Goal: Task Accomplishment & Management: Complete application form

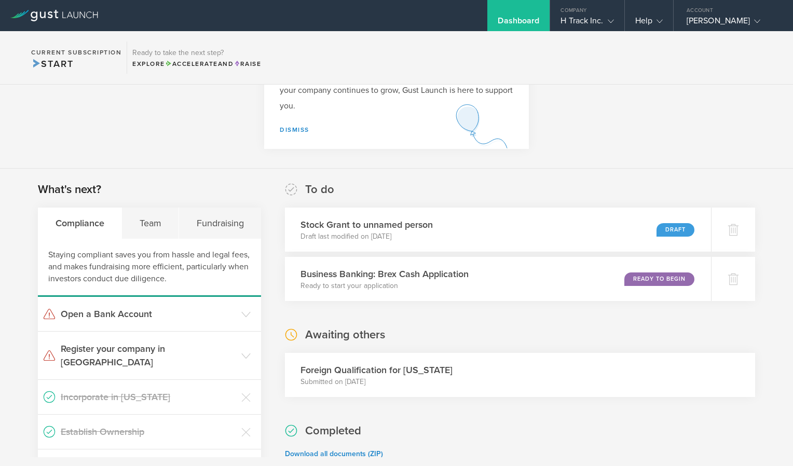
scroll to position [82, 0]
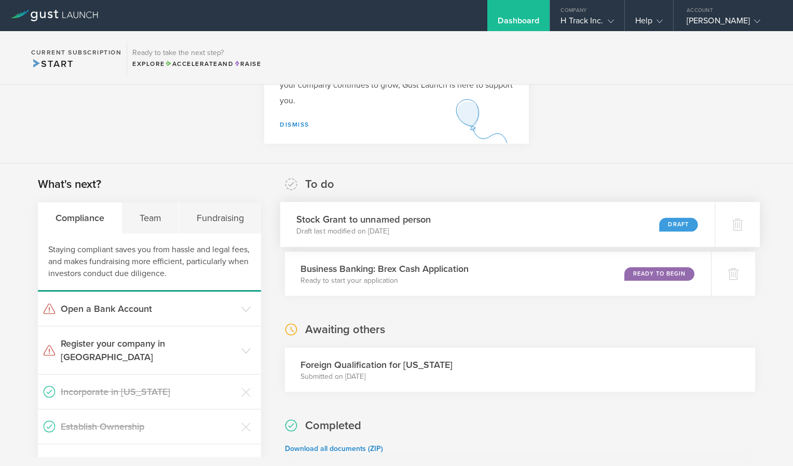
click at [661, 229] on div "Draft" at bounding box center [678, 224] width 38 height 14
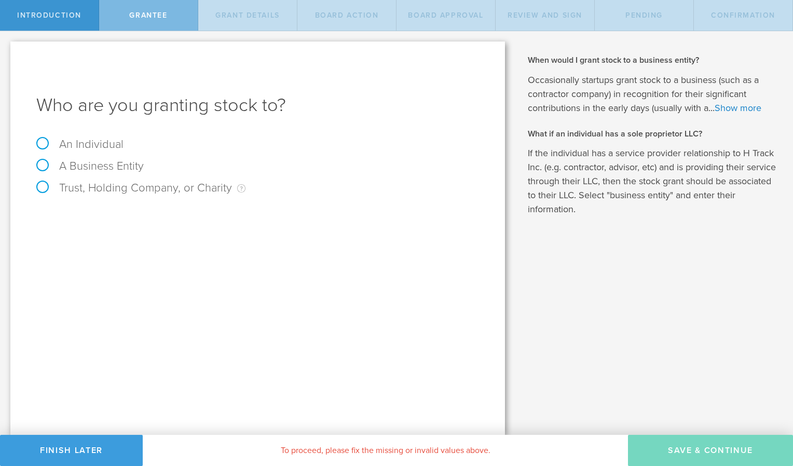
click at [38, 147] on label "An Individual" at bounding box center [79, 144] width 87 height 13
click at [7, 48] on input "An Individual" at bounding box center [3, 39] width 7 height 17
radio input "true"
click at [39, 189] on label "Trust, Holding Company, or Charity An individual that has a service provider re…" at bounding box center [140, 187] width 209 height 13
click at [7, 48] on input "Trust, Holding Company, or Charity An individual that has a service provider re…" at bounding box center [3, 39] width 7 height 17
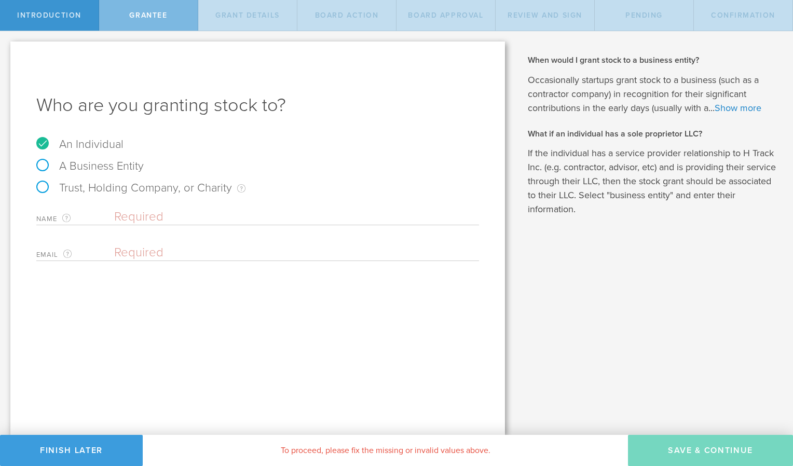
radio input "true"
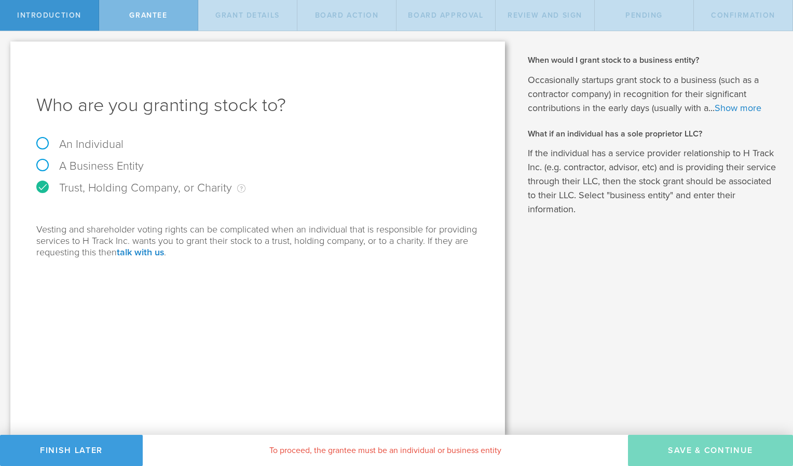
click at [37, 146] on label "An Individual" at bounding box center [79, 144] width 87 height 13
click at [7, 48] on input "An Individual" at bounding box center [3, 39] width 7 height 17
radio input "true"
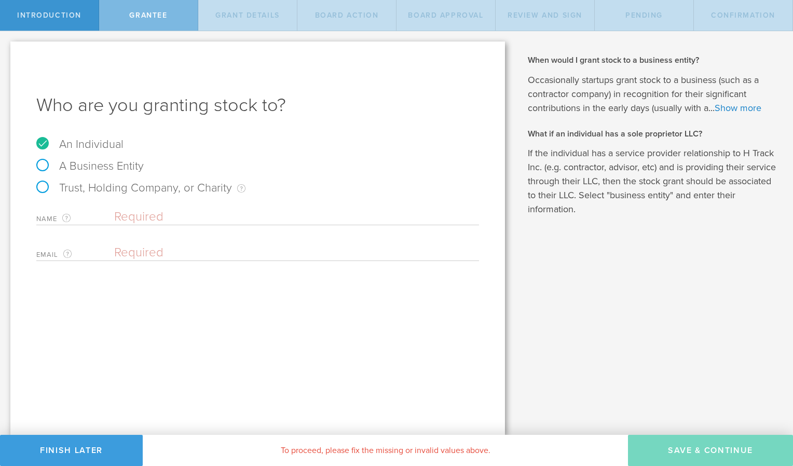
click at [42, 165] on label "A Business Entity" at bounding box center [89, 165] width 107 height 13
click at [7, 48] on input "A Business Entity" at bounding box center [3, 39] width 7 height 17
radio input "true"
click at [44, 140] on label "An Individual" at bounding box center [79, 144] width 87 height 13
click at [7, 48] on input "An Individual" at bounding box center [3, 39] width 7 height 17
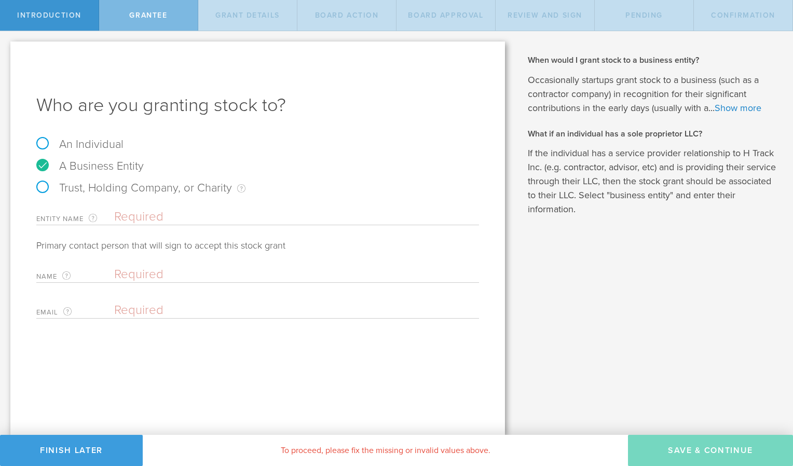
radio input "true"
click at [128, 219] on input "text" at bounding box center [296, 217] width 365 height 16
type input "M"
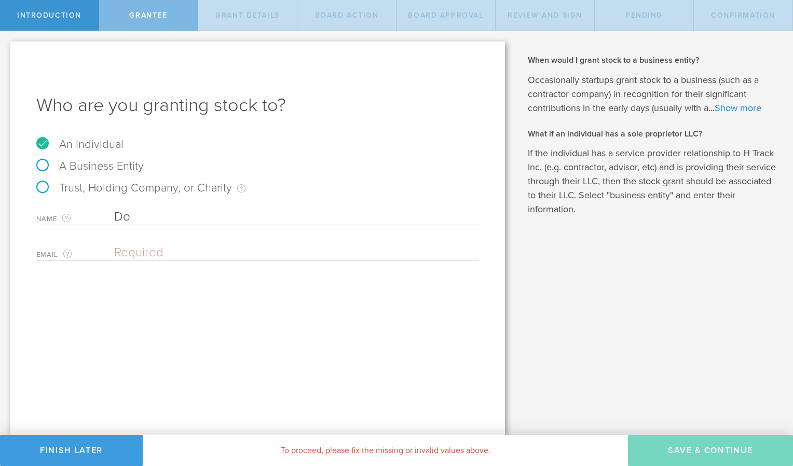
type input "D"
type input "Michael Brent Paynter"
type input "mpaynter@me.com"
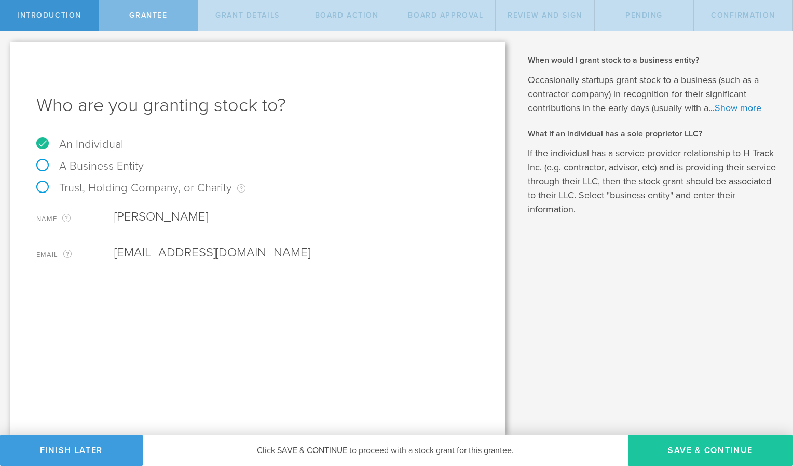
click at [711, 444] on button "Save & Continue" at bounding box center [710, 450] width 165 height 31
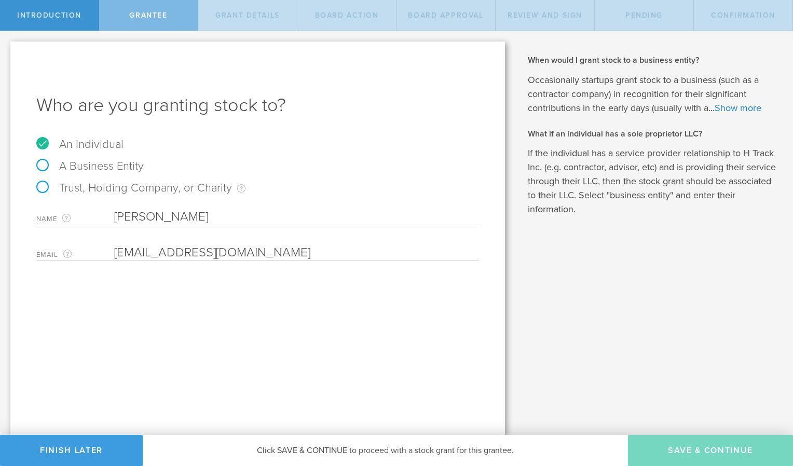
type input "48"
type input "12"
select select "none"
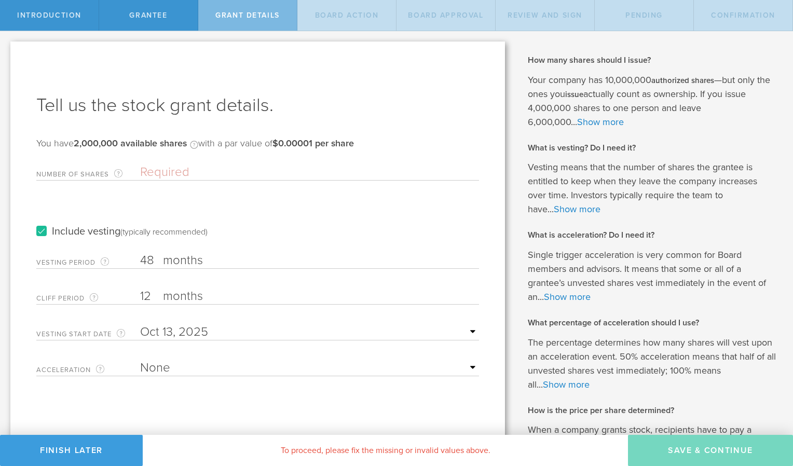
scroll to position [1, 0]
click at [172, 170] on input "Number of Shares The total amount of stock the company is granting to this reci…" at bounding box center [309, 172] width 339 height 16
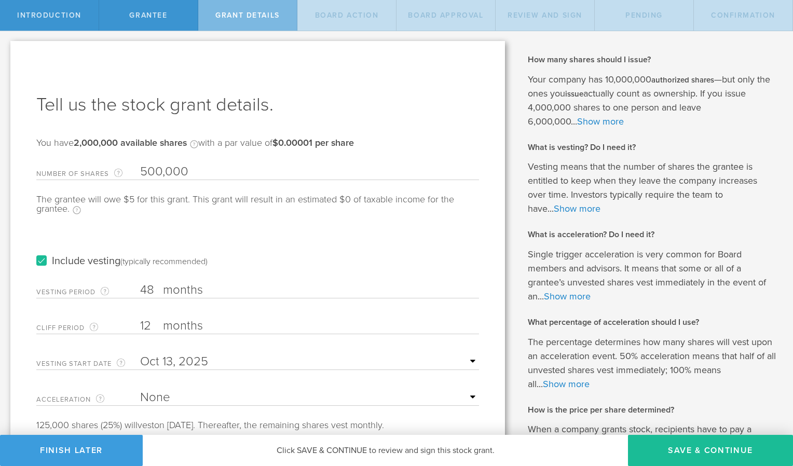
type input "500,000"
click at [181, 233] on div "Include vesting (typically recommended)" at bounding box center [257, 251] width 443 height 52
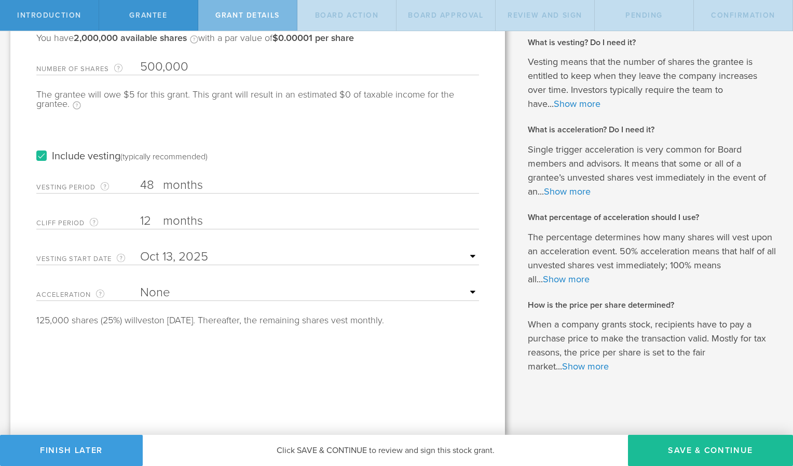
scroll to position [105, 0]
click at [165, 183] on label "months" at bounding box center [215, 186] width 104 height 18
click at [165, 183] on input "48" at bounding box center [309, 185] width 339 height 16
type input "4"
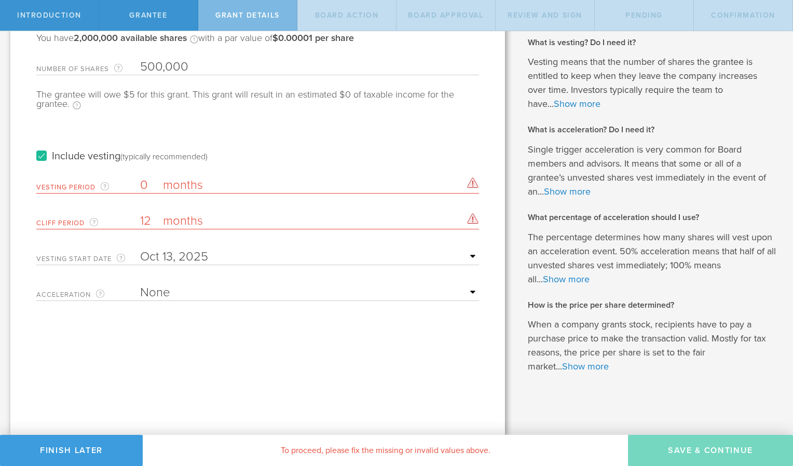
type input "0"
click at [212, 242] on form "Number of Shares The total amount of stock the company is granting to this reci…" at bounding box center [257, 177] width 443 height 247
click at [154, 224] on input "12" at bounding box center [309, 221] width 339 height 16
type input "1"
type input "0"
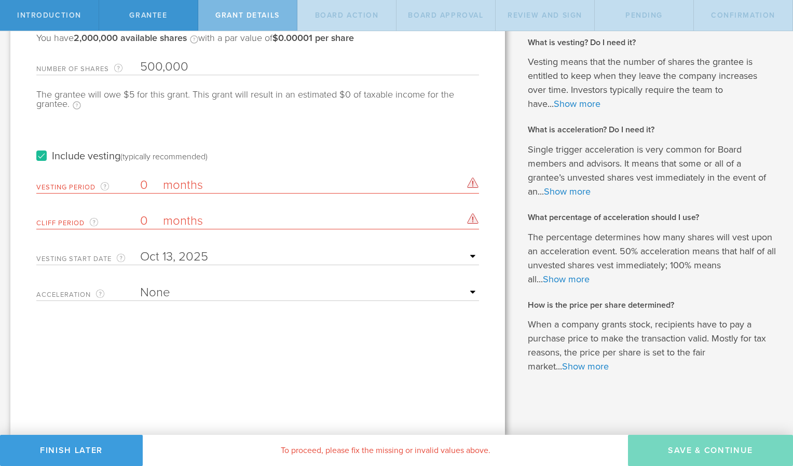
click at [138, 334] on div "Tell us the stock grant details. You have 2,000,000 available shares Available …" at bounding box center [257, 185] width 495 height 499
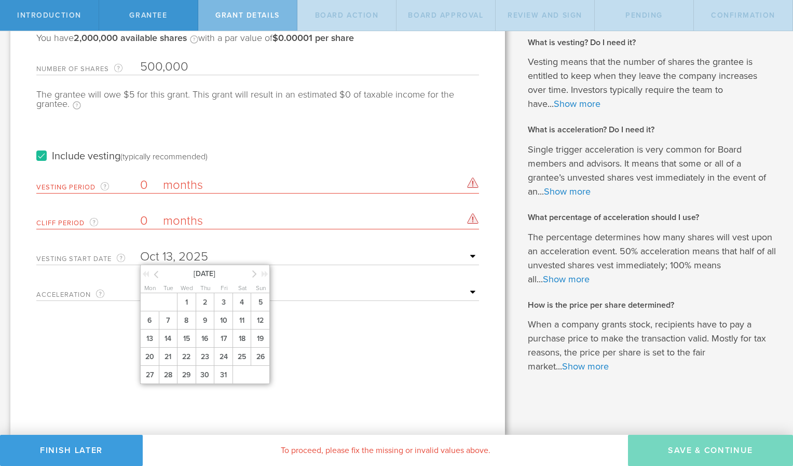
click at [465, 258] on input "text" at bounding box center [309, 257] width 339 height 16
click at [188, 299] on span "1" at bounding box center [186, 302] width 19 height 18
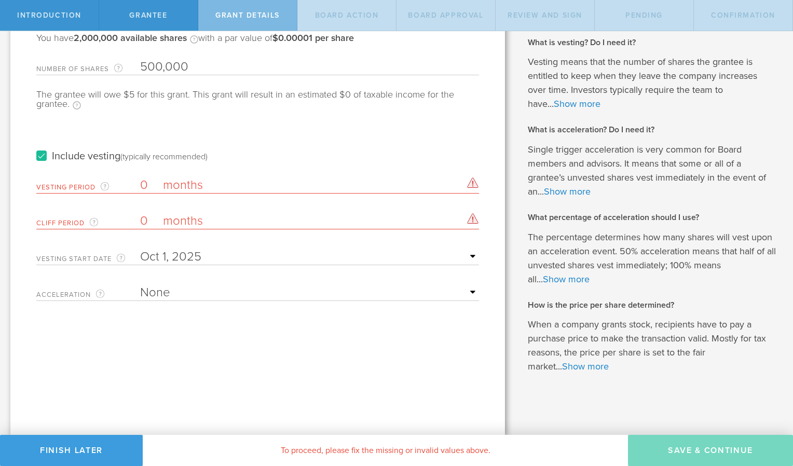
click at [193, 297] on select "None Single Trigger Double Trigger" at bounding box center [309, 293] width 339 height 16
click at [140, 285] on select "None Single Trigger Double Trigger" at bounding box center [309, 293] width 339 height 16
click at [39, 157] on label "Include vesting (typically recommended)" at bounding box center [121, 156] width 171 height 11
click at [0, 0] on input "Include vesting (typically recommended)" at bounding box center [0, 0] width 0 height 0
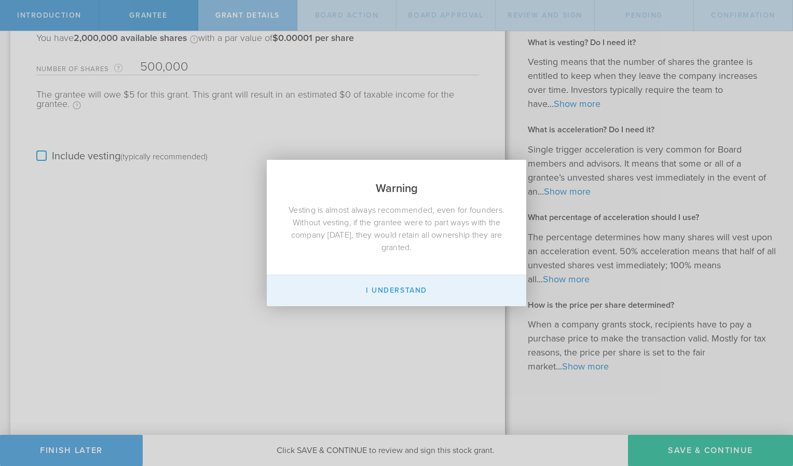
click at [418, 291] on button "I Understand" at bounding box center [396, 290] width 259 height 31
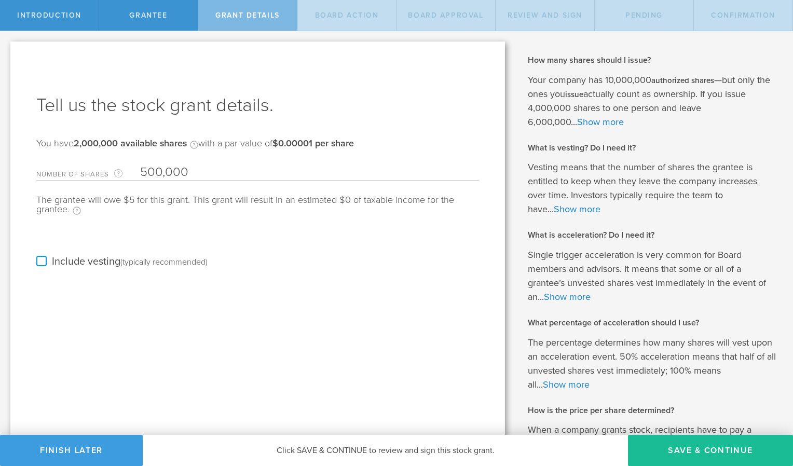
scroll to position [1, 0]
click at [161, 172] on input "500,000" at bounding box center [309, 171] width 339 height 16
type input "250,000"
click at [254, 265] on div "Include vesting (typically recommended)" at bounding box center [257, 250] width 443 height 52
click at [711, 448] on button "Save & Continue" at bounding box center [710, 450] width 165 height 31
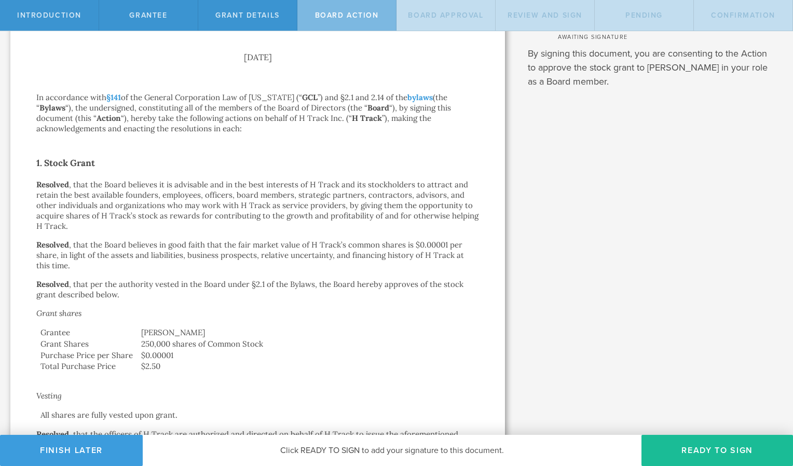
scroll to position [0, 0]
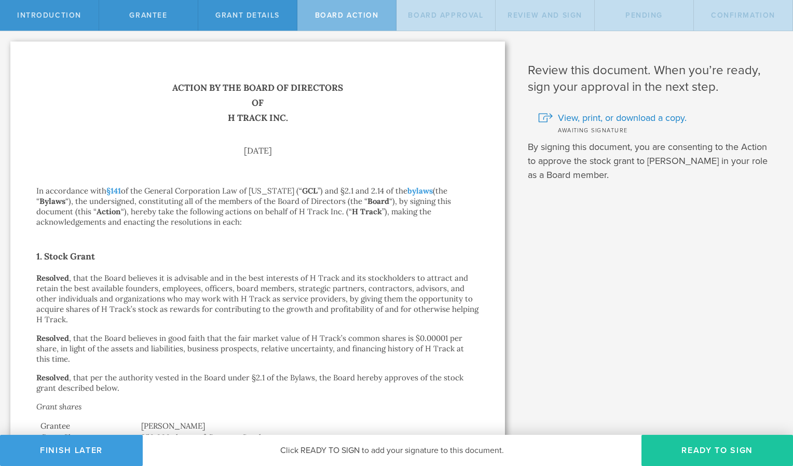
click at [707, 448] on button "Ready to Sign" at bounding box center [717, 450] width 152 height 31
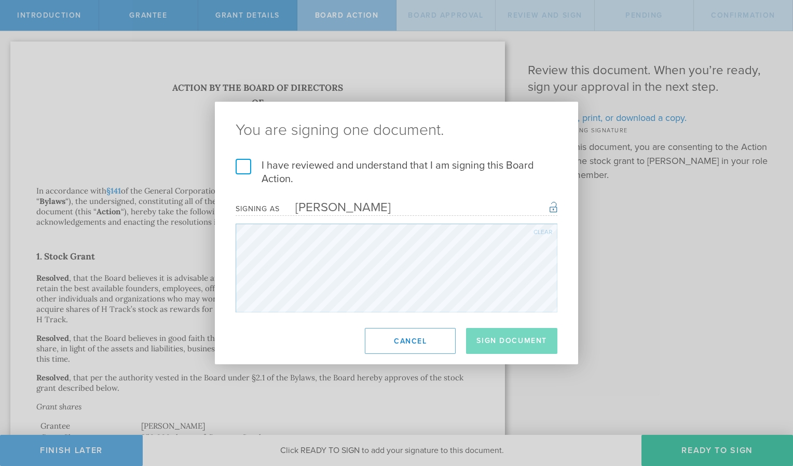
click at [243, 163] on label "I have reviewed and understand that I am signing this Board Action." at bounding box center [397, 172] width 322 height 27
click at [0, 0] on input "I have reviewed and understand that I am signing this Board Action." at bounding box center [0, 0] width 0 height 0
click at [497, 345] on button "Sign Document" at bounding box center [511, 341] width 91 height 26
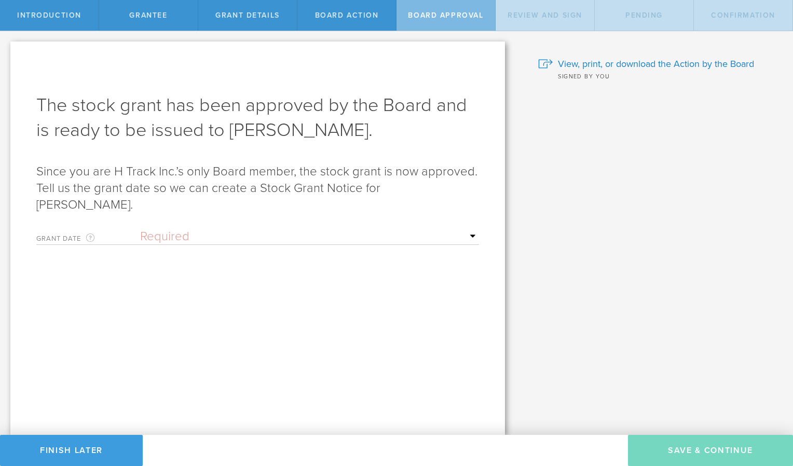
click at [176, 236] on select "Required Upon grantee's signature A specific date" at bounding box center [309, 237] width 339 height 16
select select "setByFounder"
click at [140, 229] on select "Required Upon grantee's signature A specific date" at bounding box center [309, 237] width 339 height 16
click at [217, 237] on select "Required Upon grantee's signature A specific date" at bounding box center [309, 237] width 339 height 16
click at [140, 229] on select "Required Upon grantee's signature A specific date" at bounding box center [309, 237] width 339 height 16
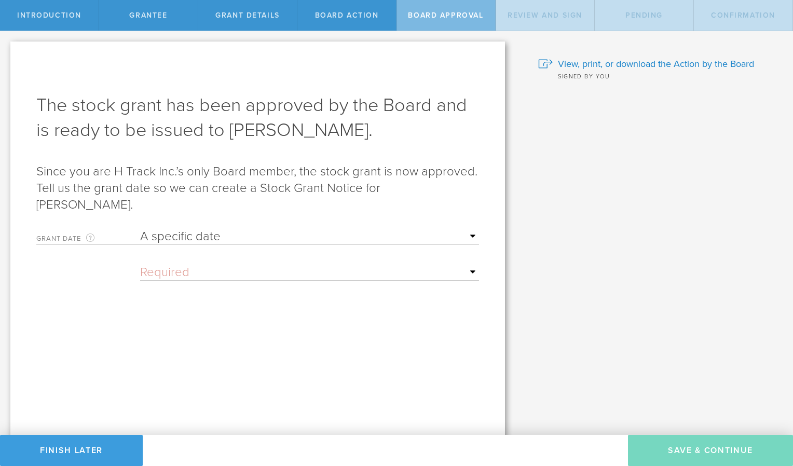
click at [210, 275] on input "text" at bounding box center [309, 273] width 339 height 16
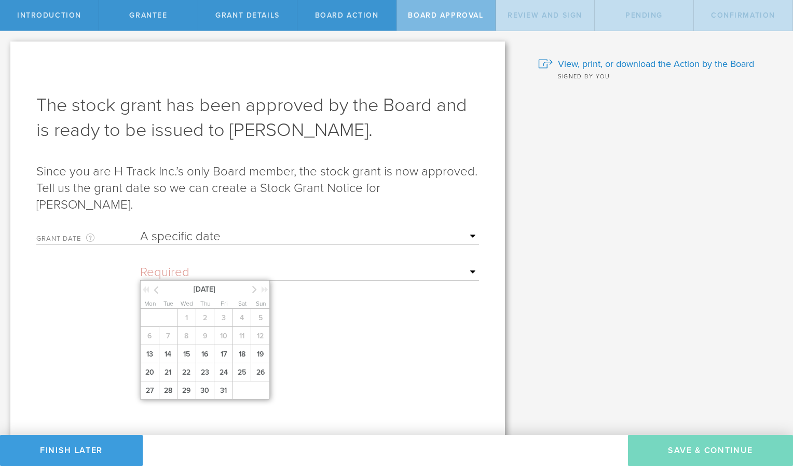
click at [156, 288] on icon at bounding box center [156, 289] width 5 height 13
click at [251, 290] on div "August 2025" at bounding box center [206, 289] width 130 height 16
click at [255, 290] on icon at bounding box center [254, 289] width 5 height 13
click at [165, 395] on div "1 2 3 4 5 6 7 8 9 10 11 12 13 14 15 16 17 18 19 20 21 22 23 24 25 26 27 28 29 30" at bounding box center [206, 354] width 132 height 91
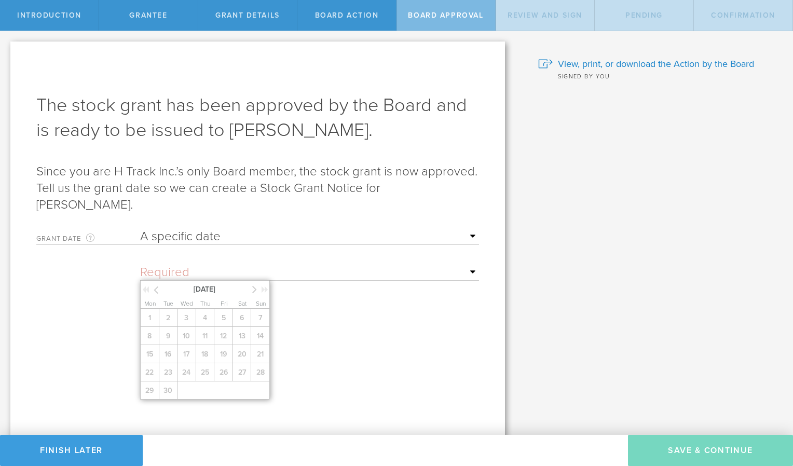
click at [255, 290] on icon at bounding box center [254, 289] width 5 height 13
click at [197, 322] on div "1 2 3 4 5 6 7 8 9 10 11 12 13 14 15 16 17 18 19 20 21 22 23 24 25 26 27 28 29 3…" at bounding box center [206, 354] width 132 height 91
click at [153, 349] on span "13" at bounding box center [149, 354] width 19 height 18
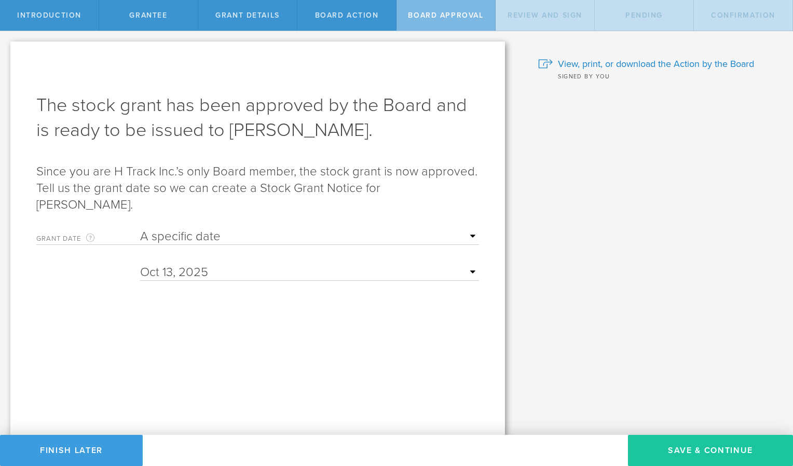
click at [694, 445] on button "Save & Continue" at bounding box center [710, 450] width 165 height 31
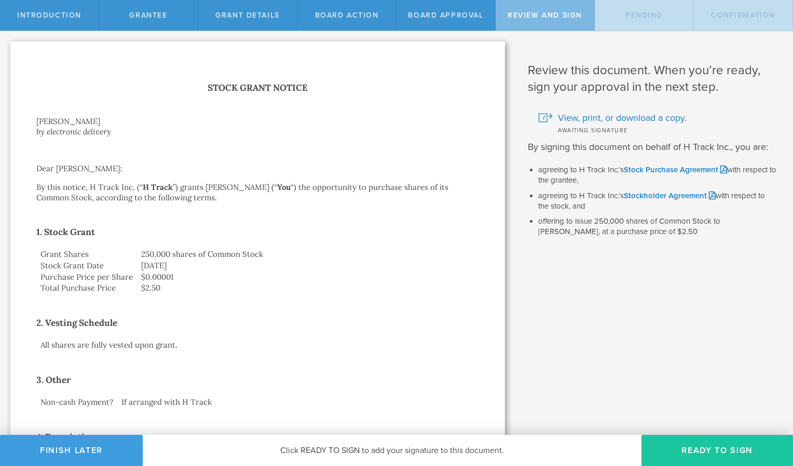
click at [673, 441] on button "Ready to Sign" at bounding box center [717, 450] width 152 height 31
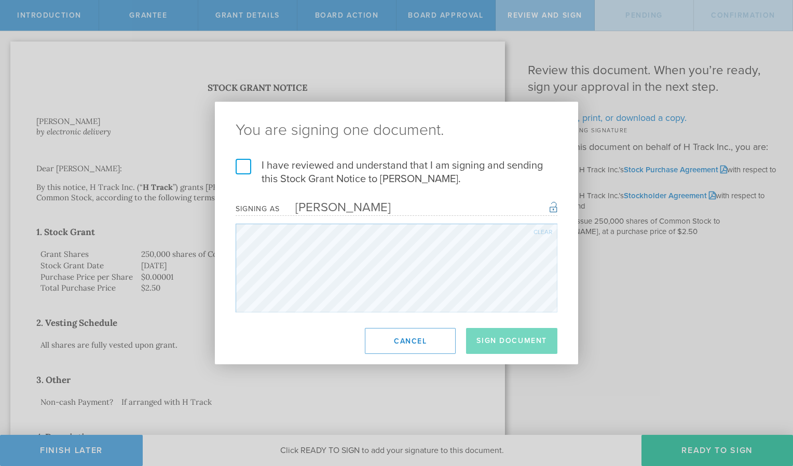
click at [241, 172] on label "I have reviewed and understand that I am signing and sending this Stock Grant N…" at bounding box center [397, 172] width 322 height 27
click at [0, 0] on input "I have reviewed and understand that I am signing and sending this Stock Grant N…" at bounding box center [0, 0] width 0 height 0
click at [513, 337] on button "Sign Document" at bounding box center [511, 341] width 91 height 26
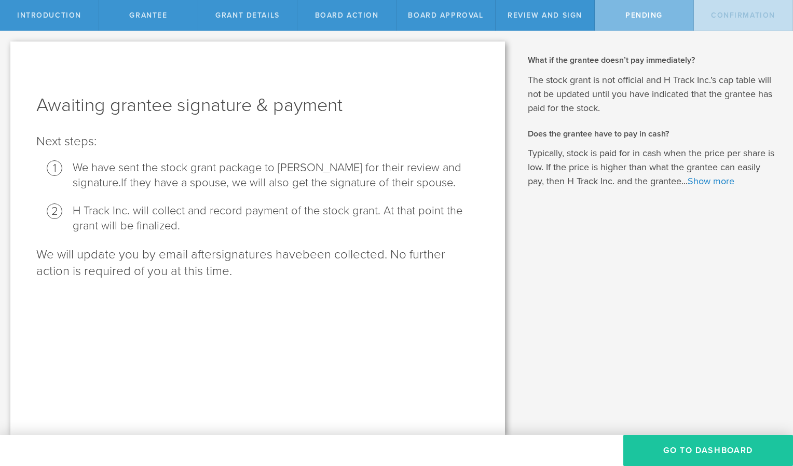
click at [712, 458] on button "Go To Dashboard" at bounding box center [708, 450] width 170 height 31
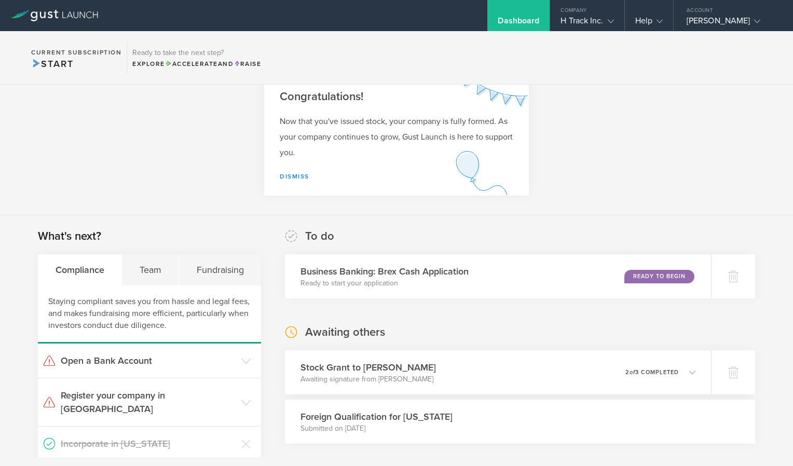
scroll to position [3, 0]
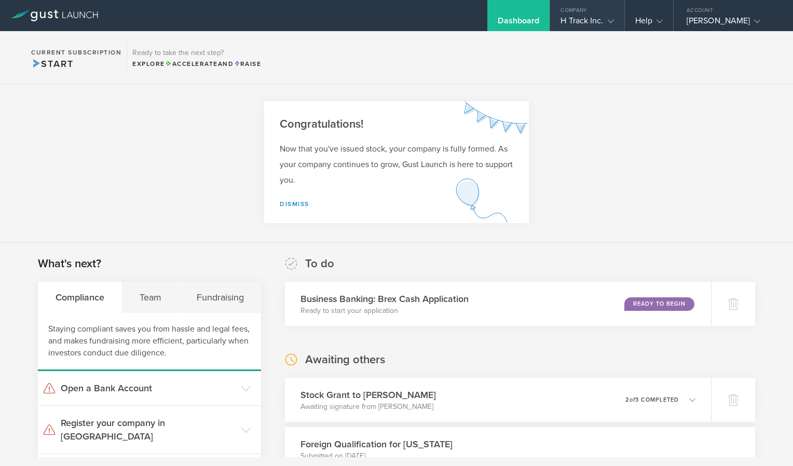
click at [604, 22] on gust-icon at bounding box center [609, 21] width 10 height 10
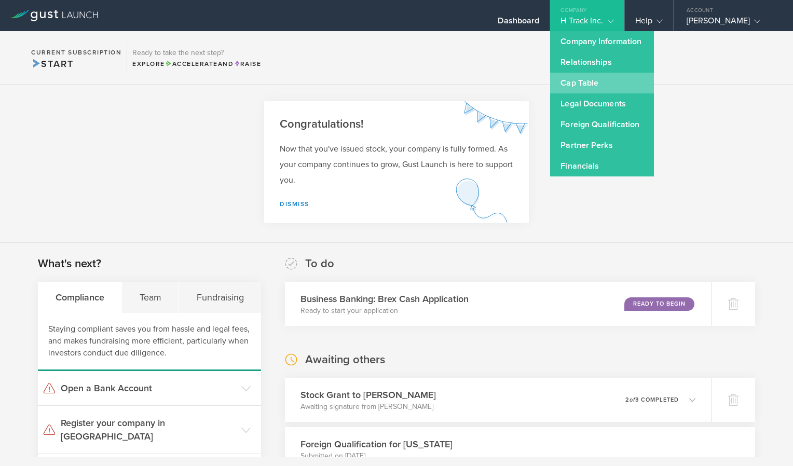
click at [576, 82] on link "Cap Table" at bounding box center [602, 83] width 104 height 21
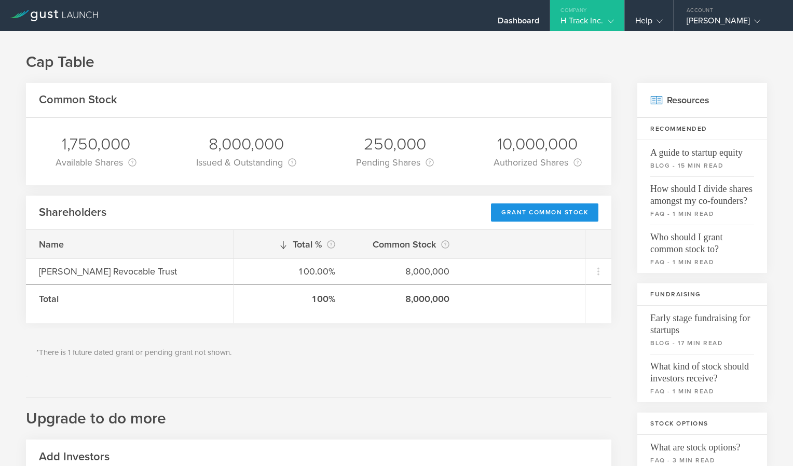
click at [528, 216] on div "Grant Common Stock" at bounding box center [544, 212] width 107 height 18
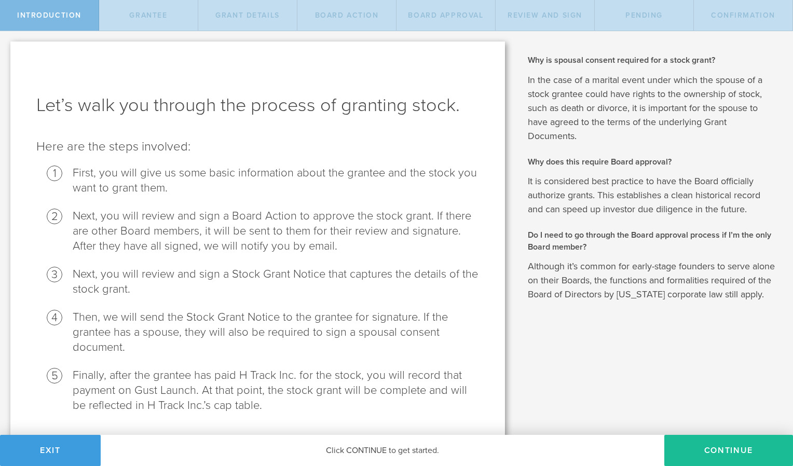
scroll to position [30, 0]
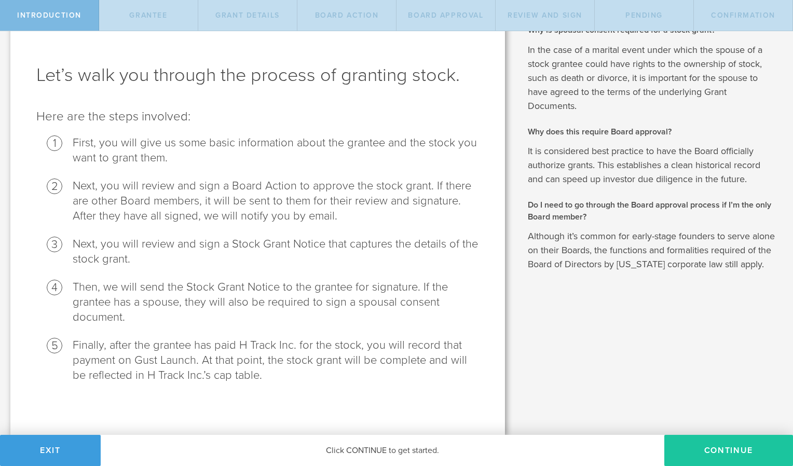
click at [713, 448] on button "Continue" at bounding box center [728, 450] width 129 height 31
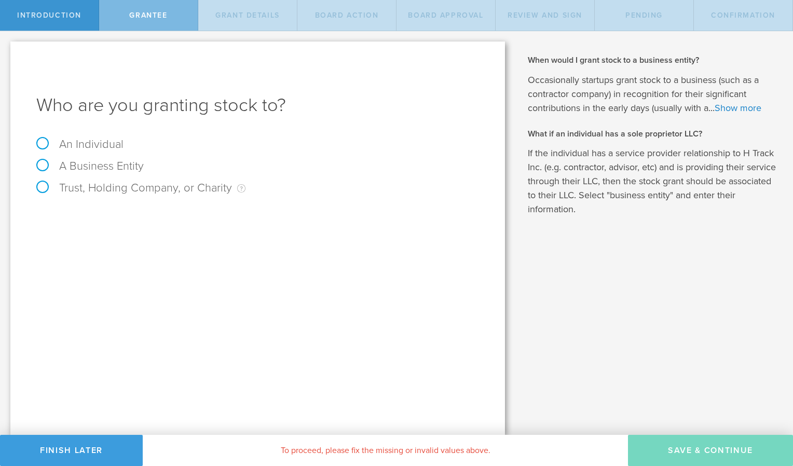
click at [41, 143] on label "An Individual" at bounding box center [79, 144] width 87 height 13
click at [7, 48] on input "An Individual" at bounding box center [3, 39] width 7 height 17
radio input "true"
click at [126, 220] on input "text" at bounding box center [296, 217] width 365 height 16
type input "Donna Heitzman"
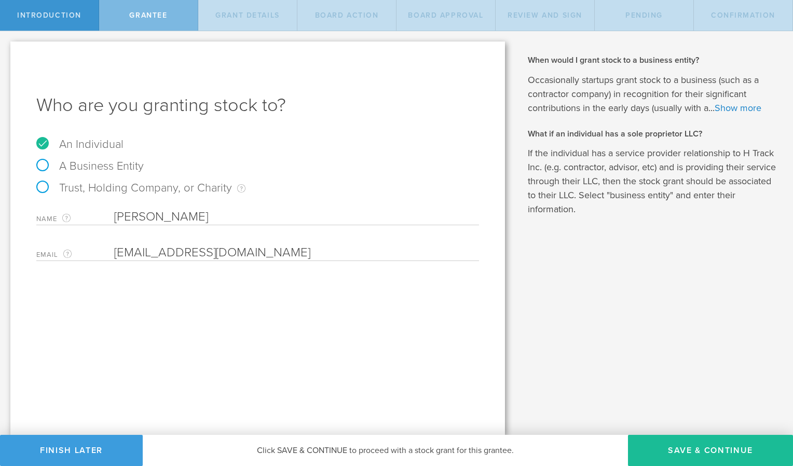
type input "dheitzman@me.com"
click at [125, 290] on div "Who are you granting stock to? An Individual A Business Entity Trust, Holding C…" at bounding box center [257, 238] width 495 height 393
click at [688, 457] on button "Save & Continue" at bounding box center [710, 450] width 165 height 31
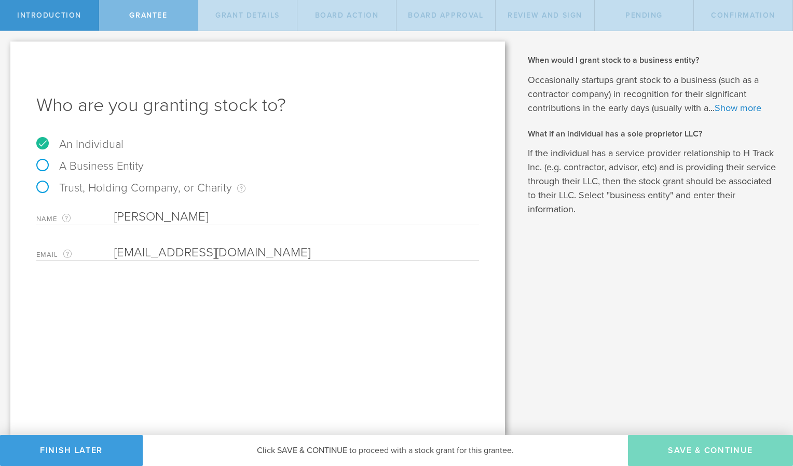
type input "48"
type input "12"
select select "none"
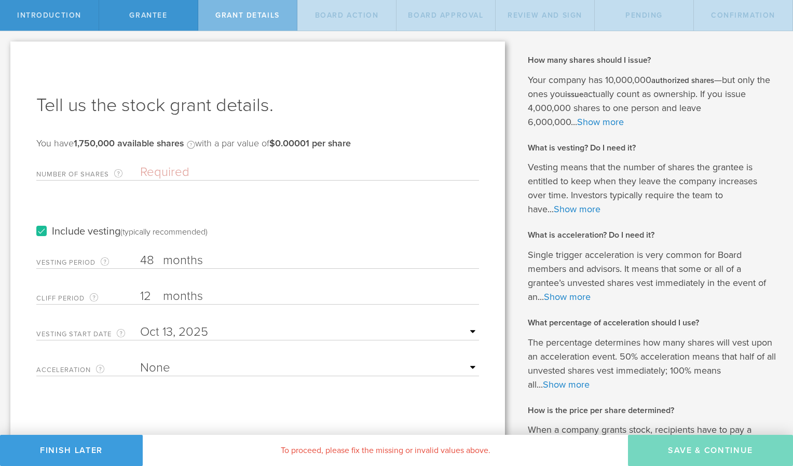
click at [164, 174] on input "Number of Shares The total amount of stock the company is granting to this reci…" at bounding box center [309, 173] width 339 height 16
type input "250,000"
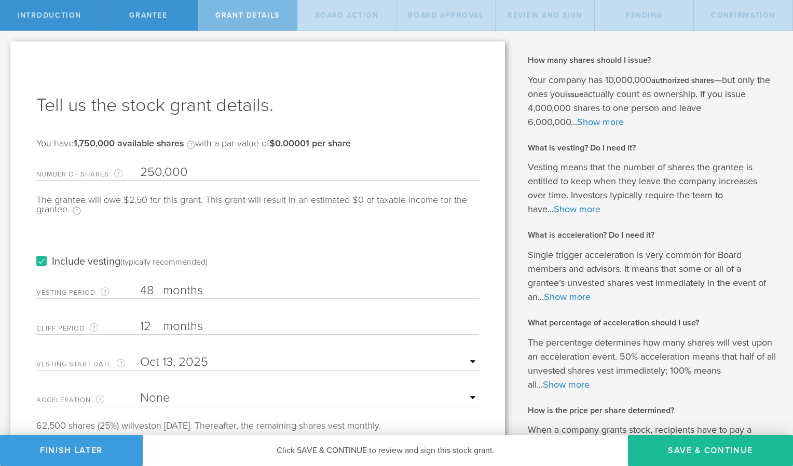
scroll to position [1, 0]
click at [43, 259] on label "Include vesting (typically recommended)" at bounding box center [121, 260] width 171 height 11
click at [0, 0] on input "Include vesting (typically recommended)" at bounding box center [0, 0] width 0 height 0
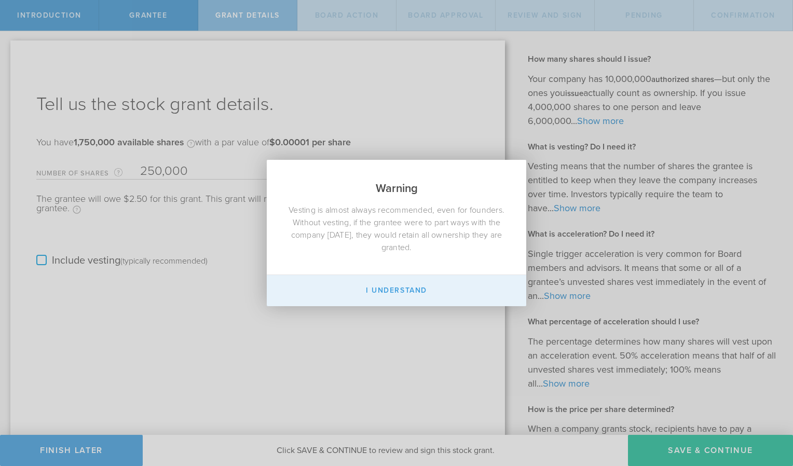
click at [370, 290] on button "I Understand" at bounding box center [396, 290] width 259 height 31
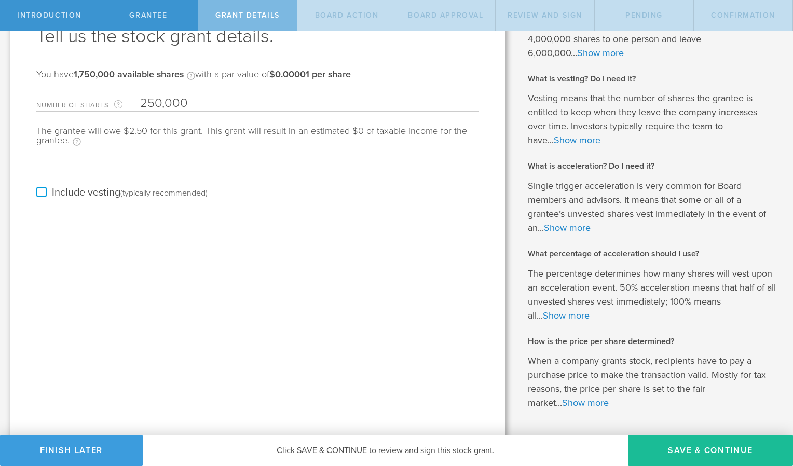
scroll to position [105, 0]
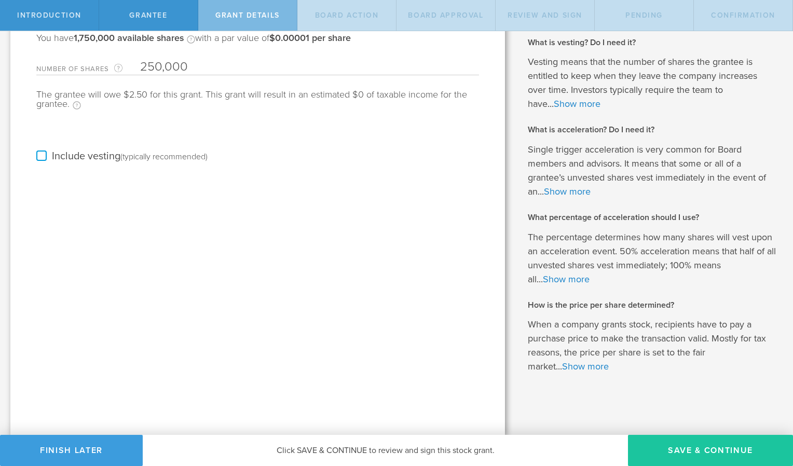
click at [670, 449] on button "Save & Continue" at bounding box center [710, 450] width 165 height 31
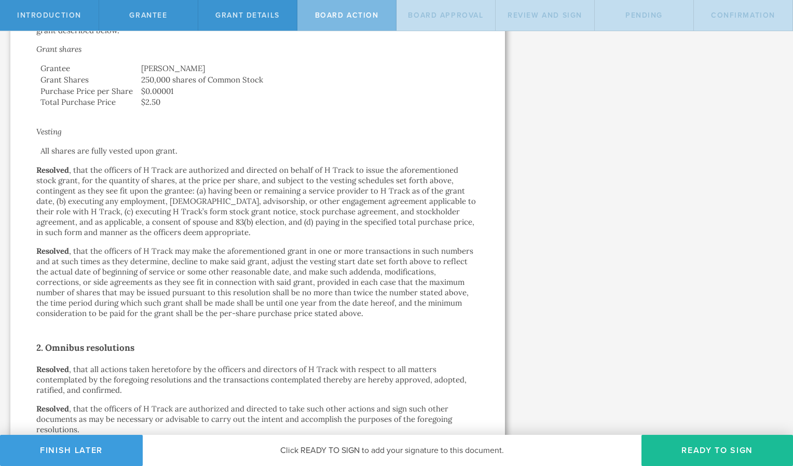
scroll to position [465, 0]
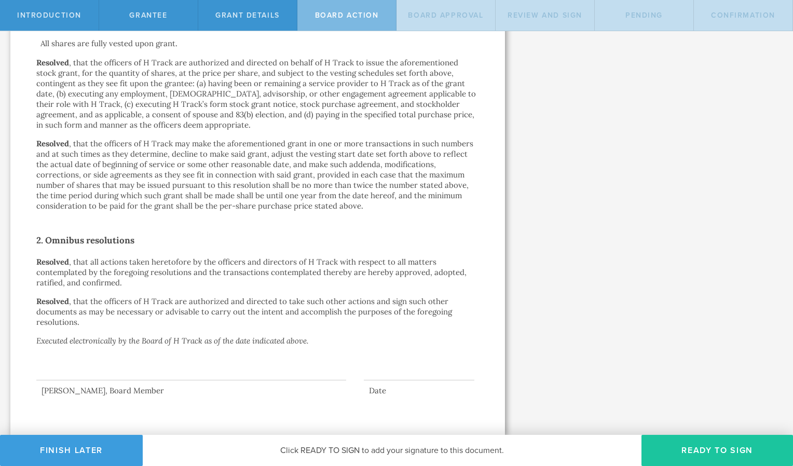
click at [704, 447] on button "Ready to Sign" at bounding box center [717, 450] width 152 height 31
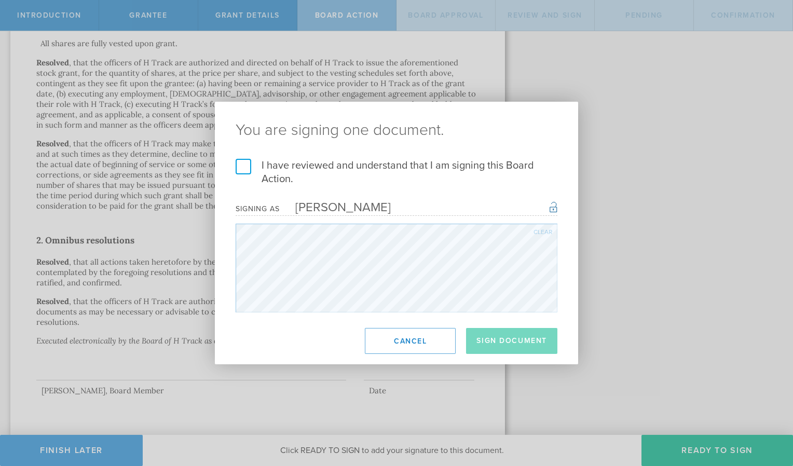
click at [243, 174] on label "I have reviewed and understand that I am signing this Board Action." at bounding box center [397, 172] width 322 height 27
click at [0, 0] on input "I have reviewed and understand that I am signing this Board Action." at bounding box center [0, 0] width 0 height 0
click at [515, 339] on button "Sign Document" at bounding box center [511, 341] width 91 height 26
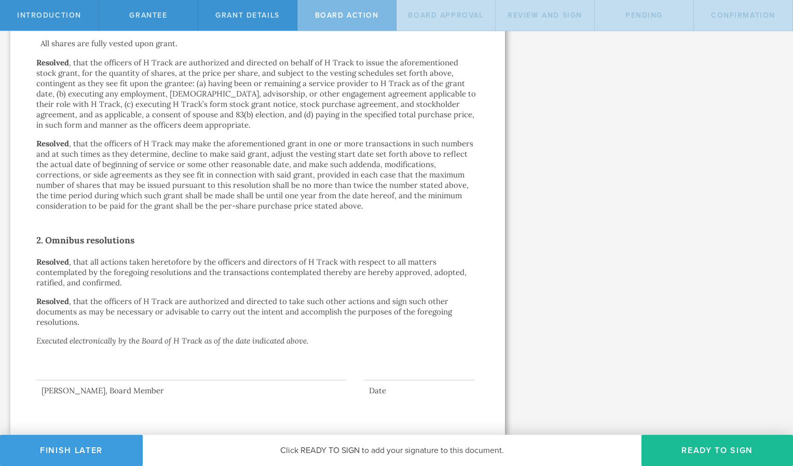
scroll to position [0, 0]
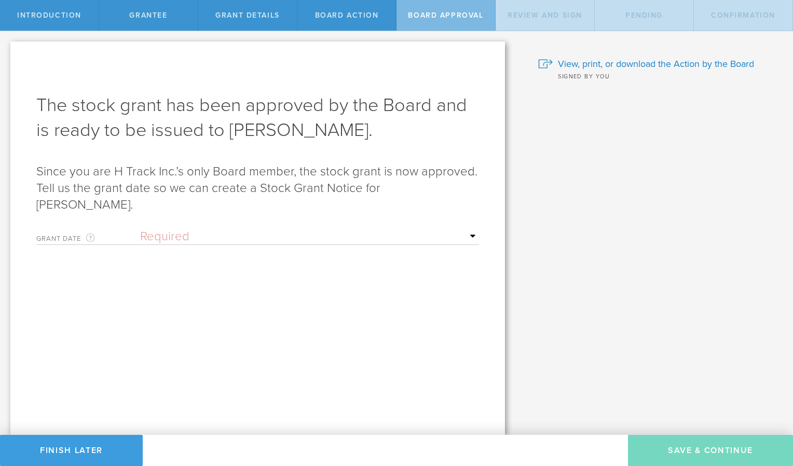
click at [167, 229] on select "Required Upon grantee's signature A specific date" at bounding box center [309, 237] width 339 height 16
select select "setByFounder"
click at [140, 229] on select "Required Upon grantee's signature A specific date" at bounding box center [309, 237] width 339 height 16
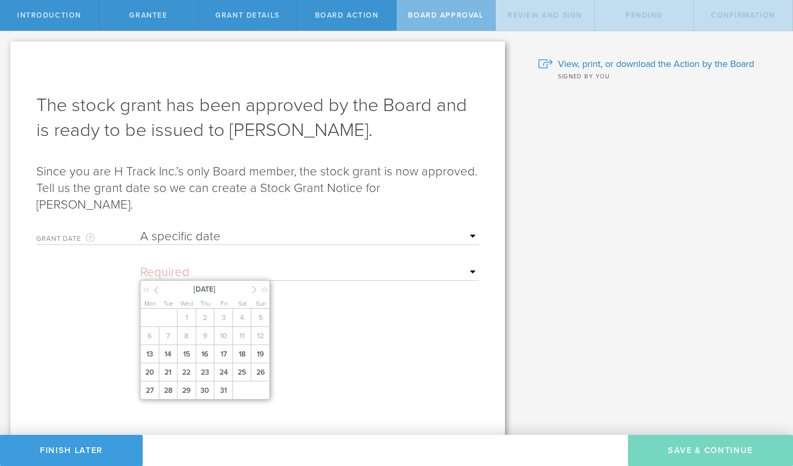
click at [235, 265] on input "text" at bounding box center [309, 273] width 339 height 16
click at [153, 345] on span "13" at bounding box center [149, 354] width 19 height 18
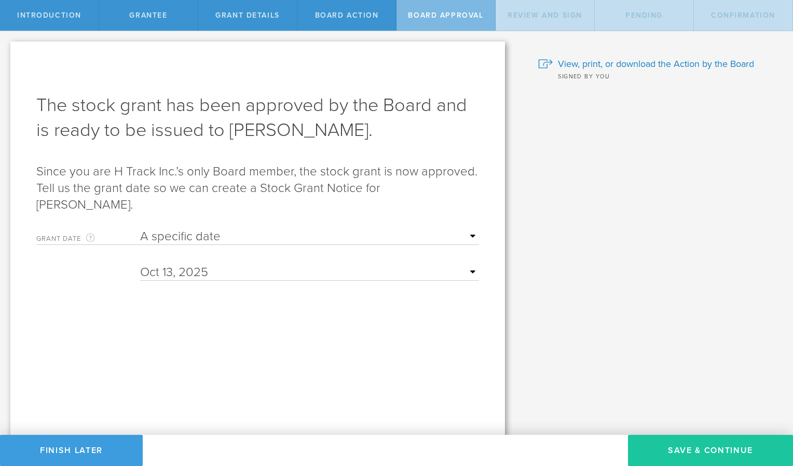
click at [717, 448] on button "Save & Continue" at bounding box center [710, 450] width 165 height 31
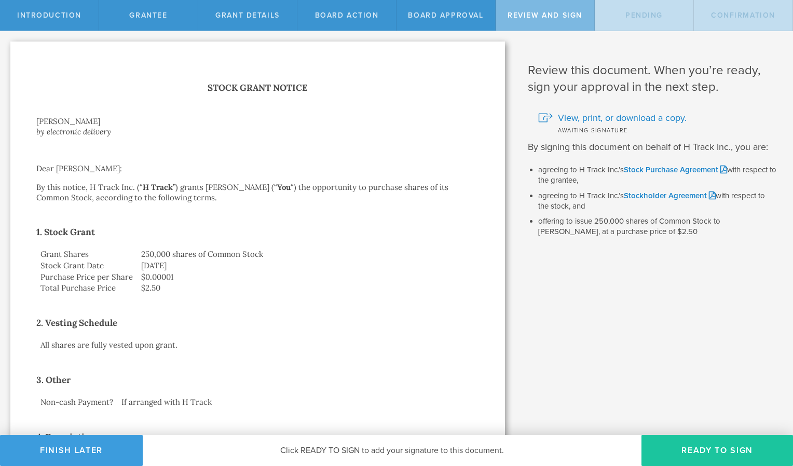
click at [716, 454] on button "Ready to Sign" at bounding box center [717, 450] width 152 height 31
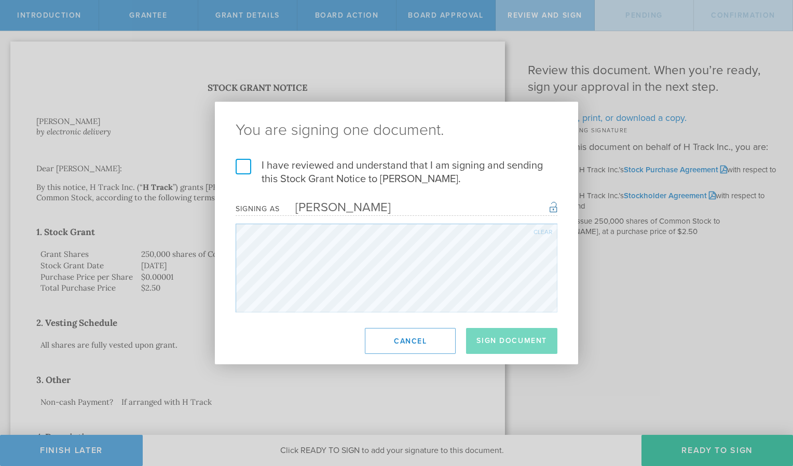
click at [244, 163] on label "I have reviewed and understand that I am signing and sending this Stock Grant N…" at bounding box center [397, 172] width 322 height 27
click at [0, 0] on input "I have reviewed and understand that I am signing and sending this Stock Grant N…" at bounding box center [0, 0] width 0 height 0
click at [506, 338] on button "Sign Document" at bounding box center [511, 341] width 91 height 26
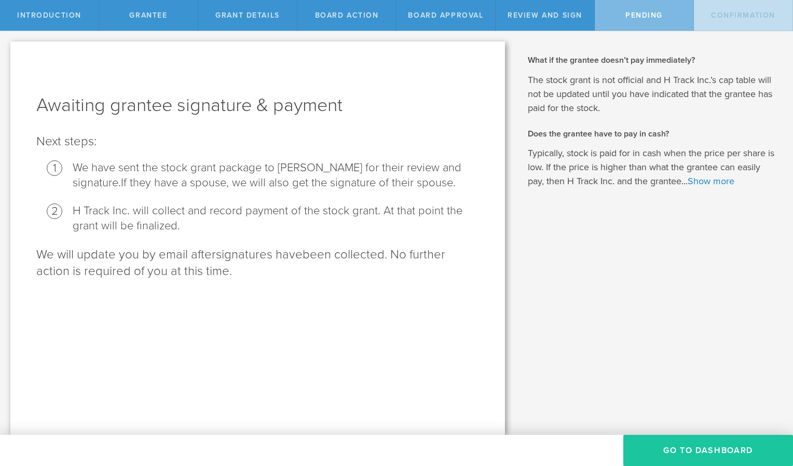
click at [694, 453] on button "Go To Dashboard" at bounding box center [708, 450] width 170 height 31
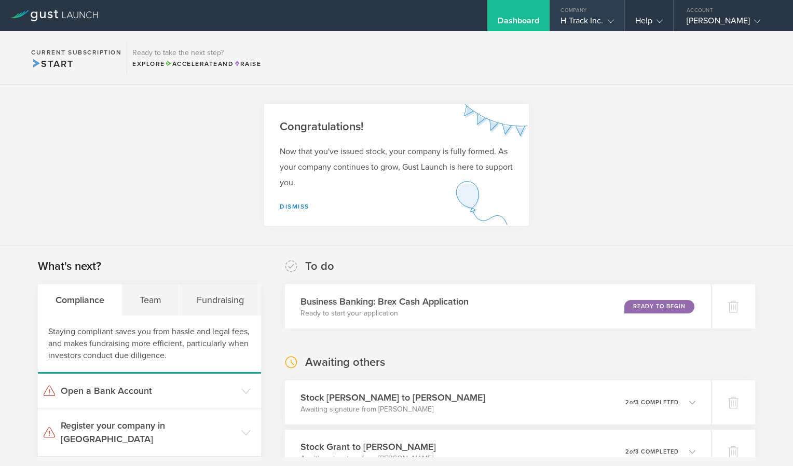
click at [604, 25] on gust-icon at bounding box center [609, 21] width 10 height 10
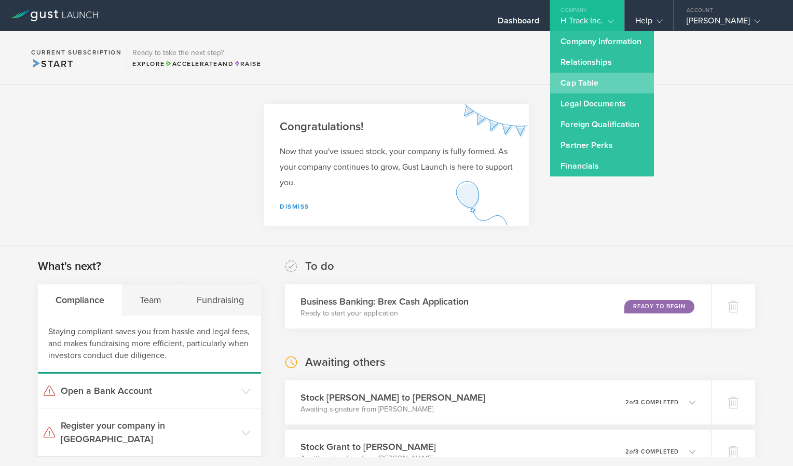
click at [581, 84] on link "Cap Table" at bounding box center [602, 83] width 104 height 21
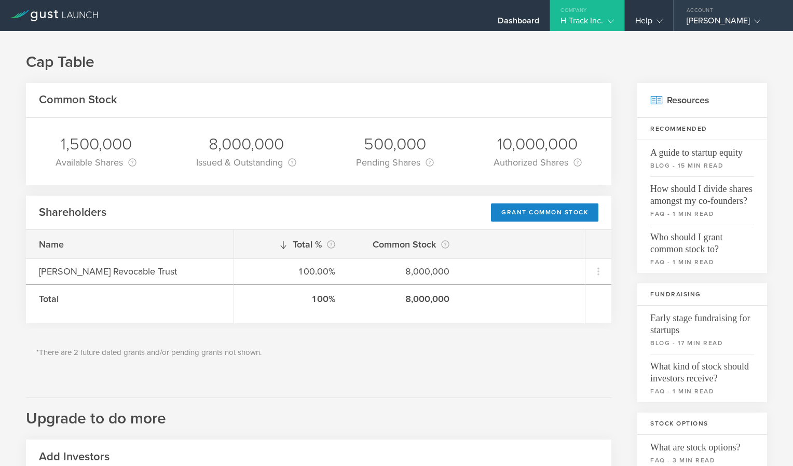
click at [762, 20] on div "[PERSON_NAME]" at bounding box center [731, 24] width 88 height 16
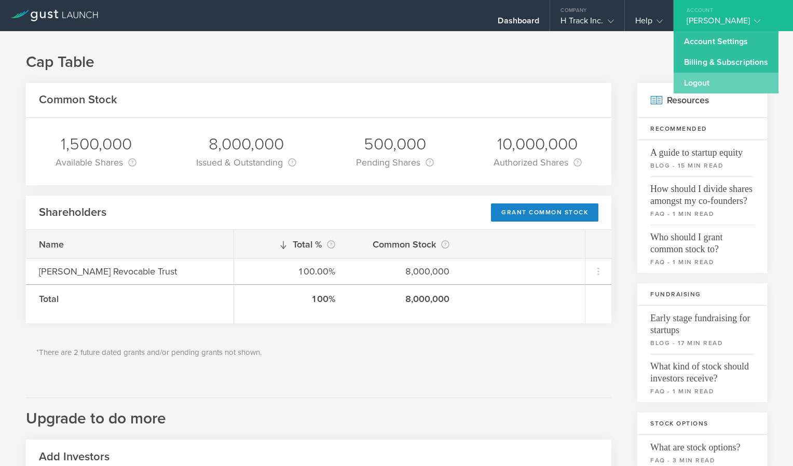
click at [696, 83] on link "Logout" at bounding box center [726, 83] width 105 height 21
